Goal: Transaction & Acquisition: Purchase product/service

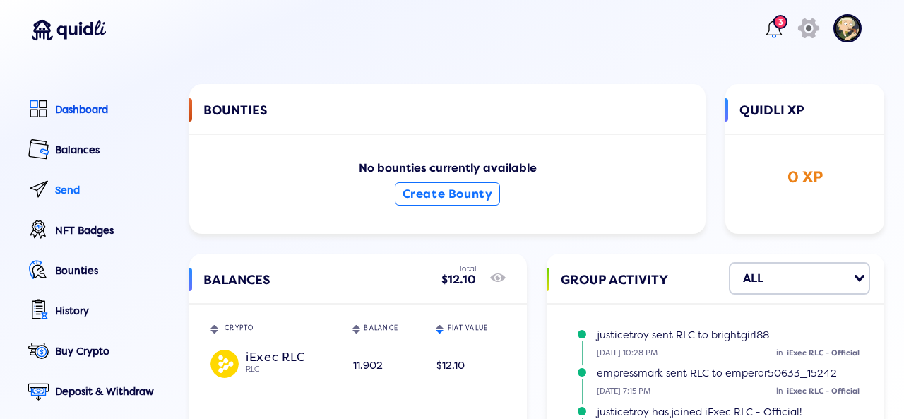
click at [85, 186] on div "Send" at bounding box center [112, 190] width 114 height 12
click at [59, 186] on div "Send" at bounding box center [112, 190] width 114 height 12
click at [54, 189] on link "Send" at bounding box center [96, 191] width 146 height 32
click at [66, 190] on div "Send" at bounding box center [112, 190] width 114 height 12
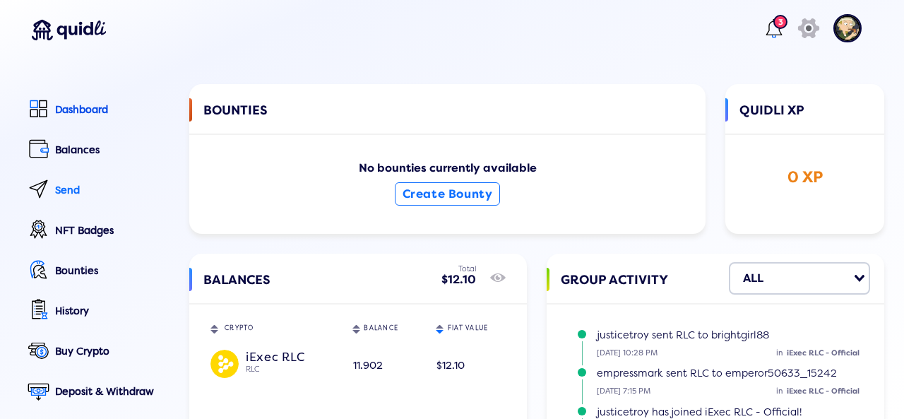
click at [66, 190] on div "Send" at bounding box center [112, 190] width 114 height 12
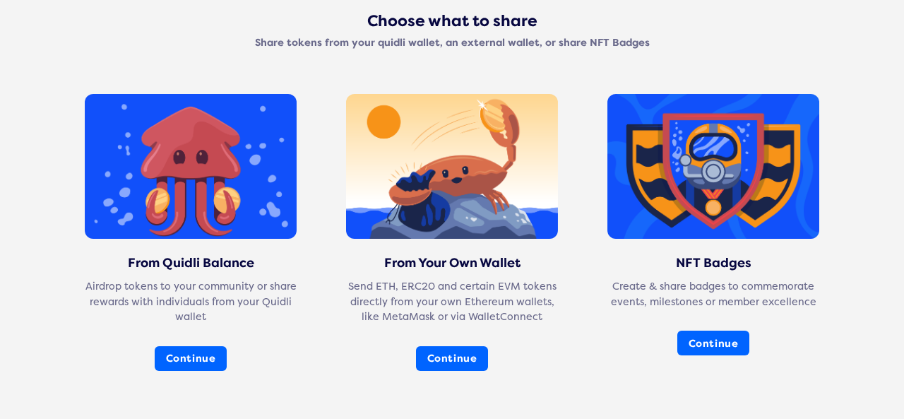
scroll to position [94, 0]
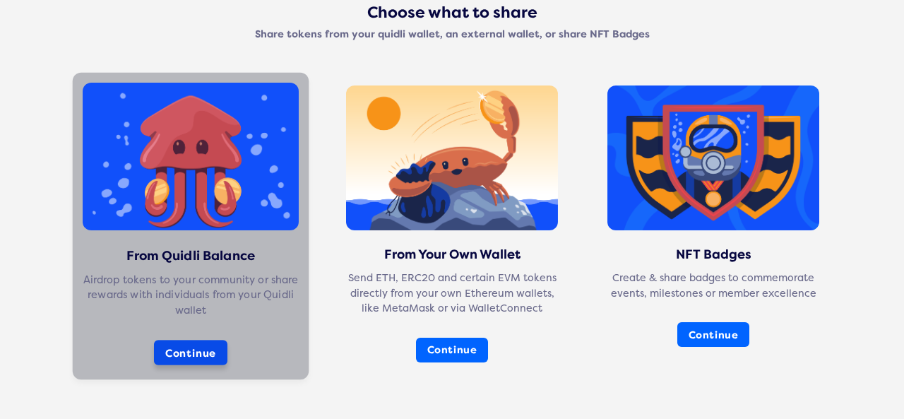
click at [172, 346] on button "Continue" at bounding box center [190, 352] width 73 height 25
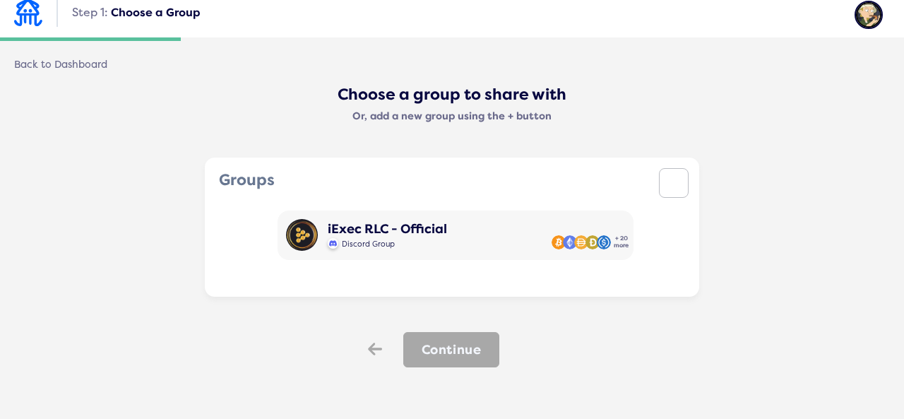
scroll to position [13, 0]
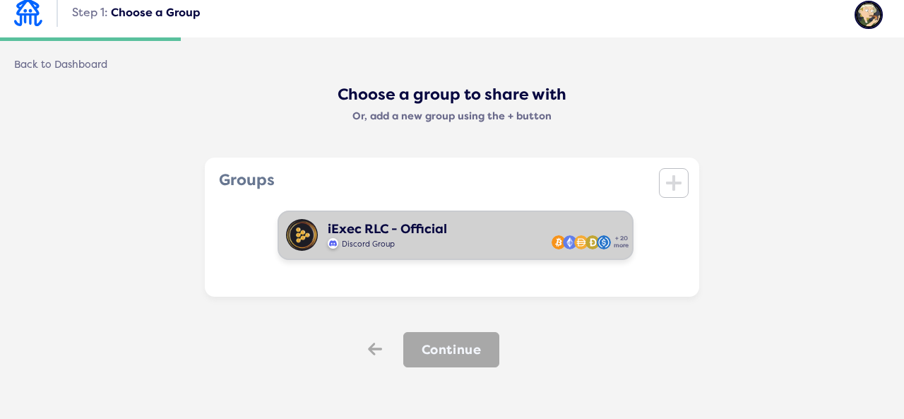
click at [421, 246] on div "Discord Group" at bounding box center [387, 242] width 119 height 13
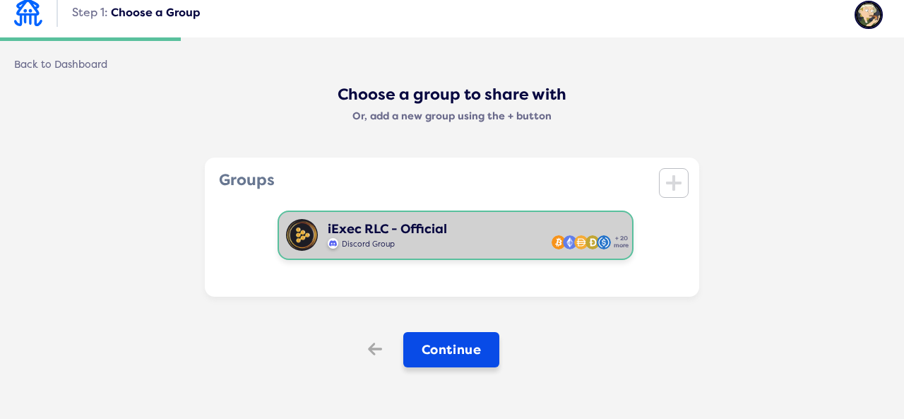
click at [438, 341] on button "Continue" at bounding box center [451, 349] width 97 height 35
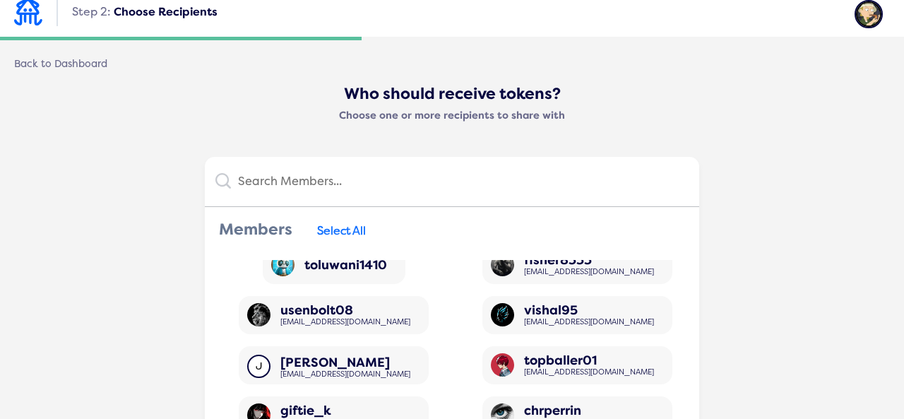
scroll to position [520, 0]
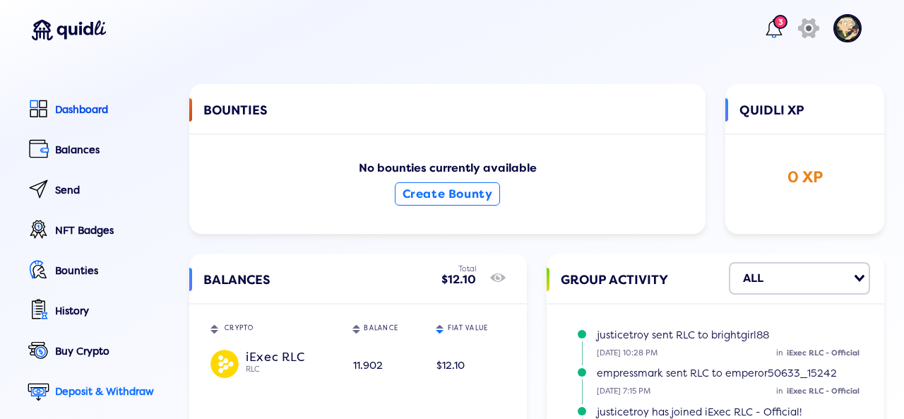
click at [95, 385] on div "Deposit & Withdraw" at bounding box center [112, 391] width 114 height 12
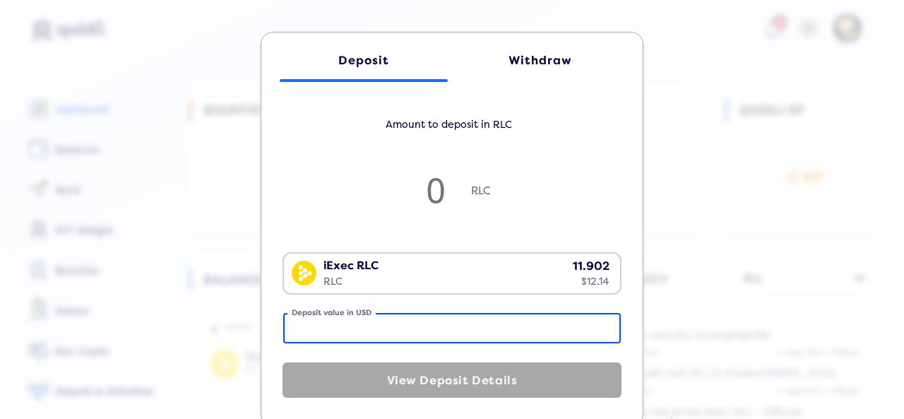
click at [370, 330] on input "Deposit value in USD" at bounding box center [451, 328] width 337 height 30
type input "1"
type input "0.983"
type input "11"
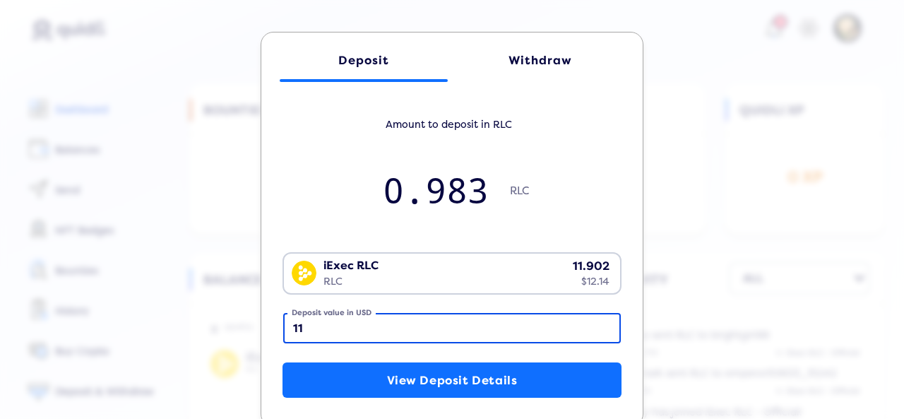
type input "10.816"
type input "11.9"
type input "11.701"
type input "11.902"
type input "11.703"
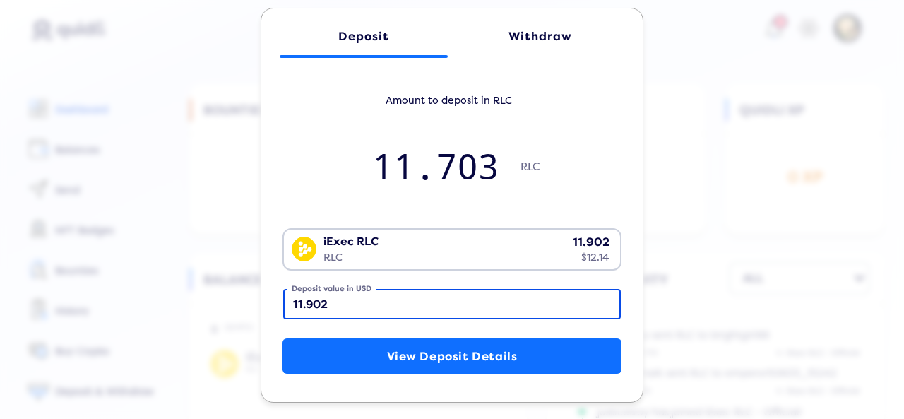
scroll to position [28, 0]
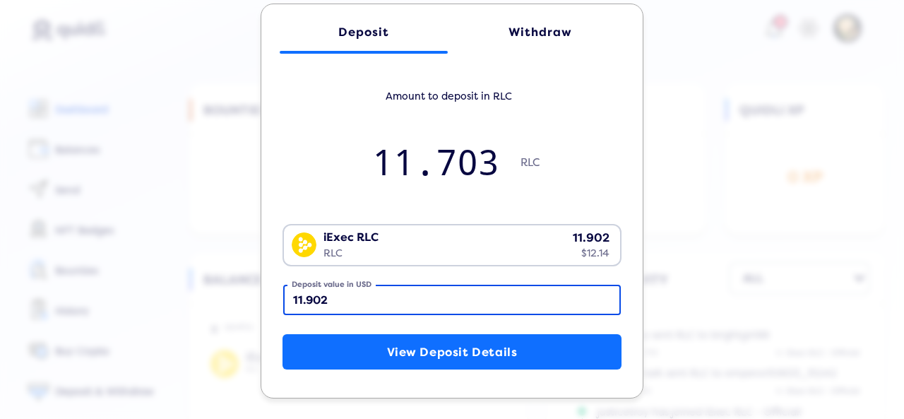
type input "11.902"
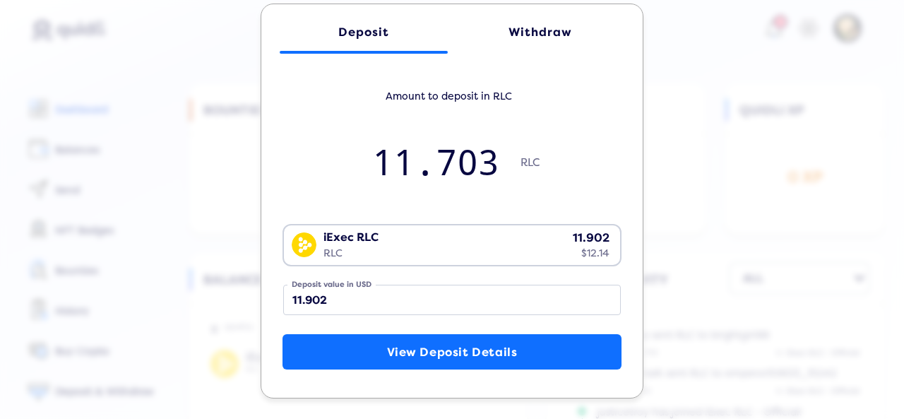
click at [555, 18] on link "Withdraw" at bounding box center [540, 32] width 168 height 42
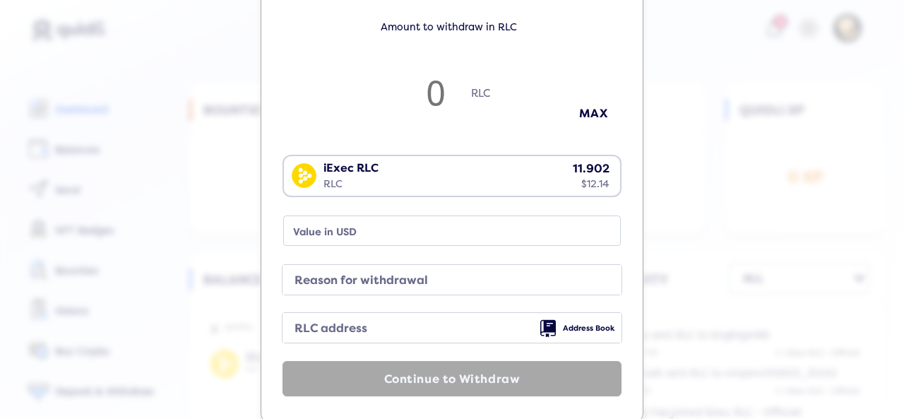
scroll to position [102, 0]
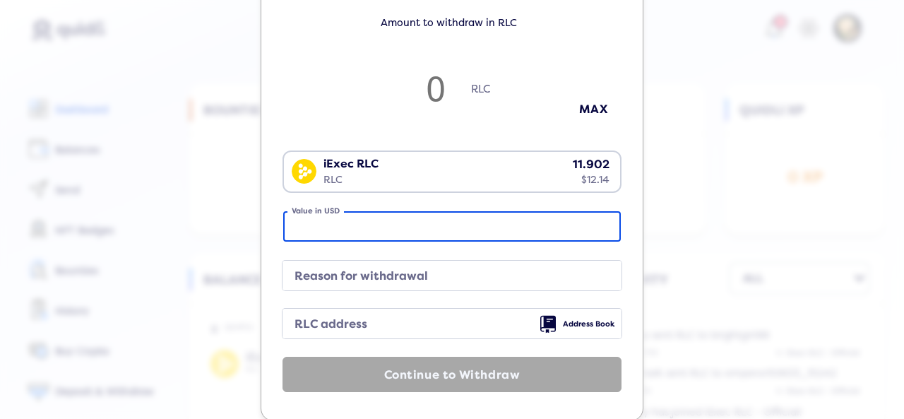
click at [373, 231] on input "Value in USD" at bounding box center [451, 226] width 337 height 30
type input "1"
type input "0.9832841691248771"
type input "11"
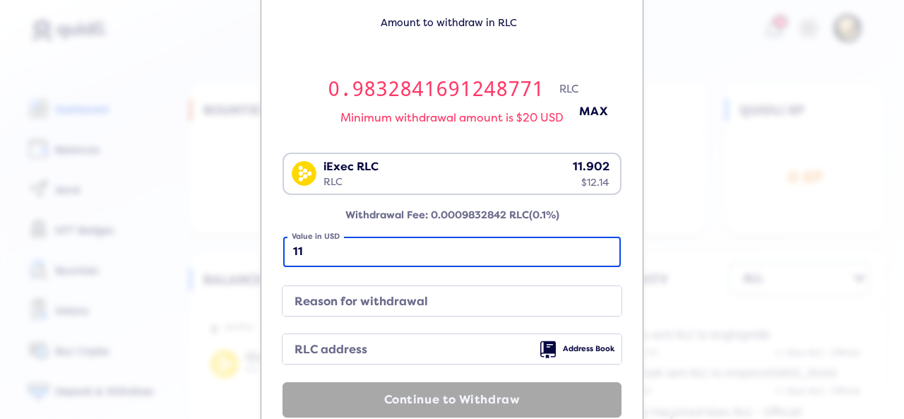
type input "10.81612586037365"
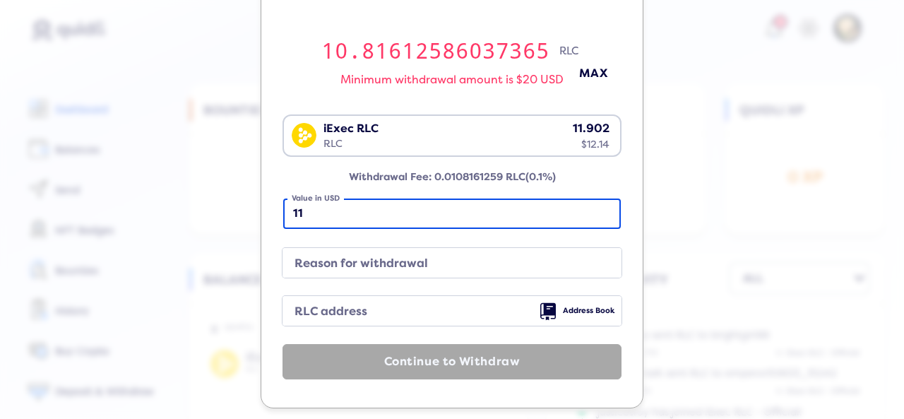
scroll to position [150, 0]
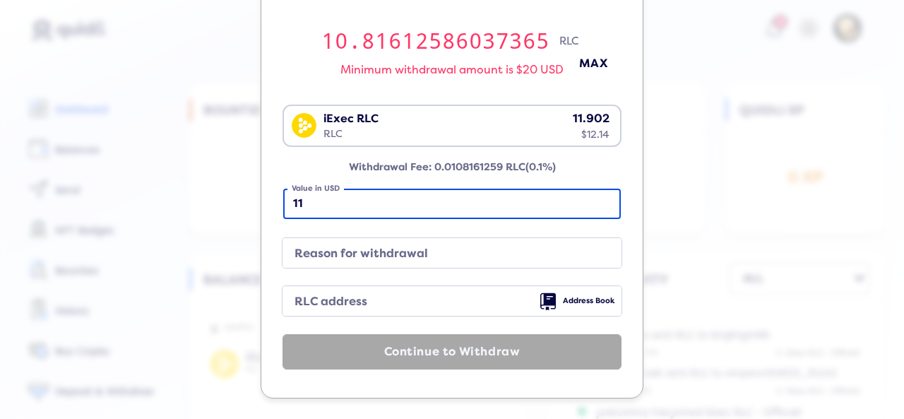
type input "11"
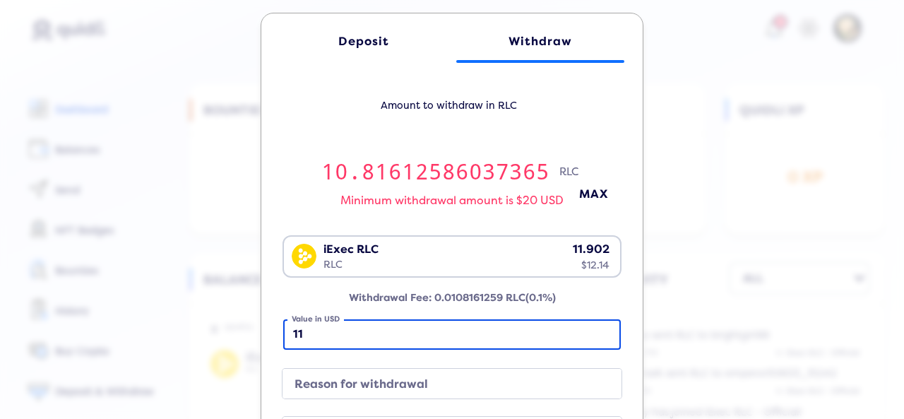
scroll to position [0, 0]
